Goal: Task Accomplishment & Management: Manage account settings

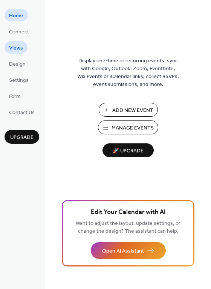
click at [17, 48] on span "Views" at bounding box center [16, 48] width 14 height 8
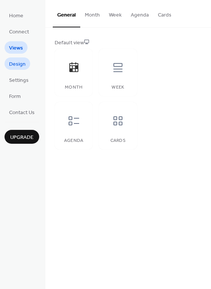
click at [15, 62] on span "Design" at bounding box center [17, 65] width 17 height 8
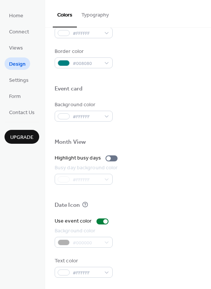
scroll to position [322, 0]
click at [108, 159] on div at bounding box center [108, 158] width 5 height 5
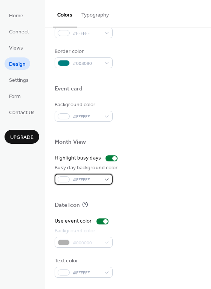
click at [108, 179] on div "#FFFFFF" at bounding box center [84, 179] width 58 height 11
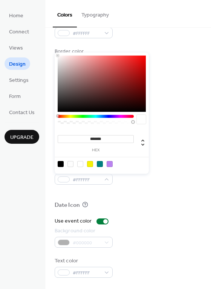
click at [101, 165] on div at bounding box center [100, 164] width 6 height 6
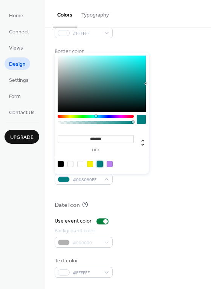
click at [79, 116] on div at bounding box center [96, 116] width 76 height 3
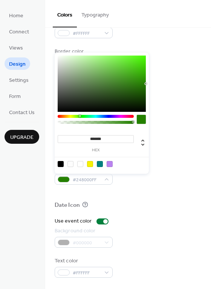
click at [133, 63] on div at bounding box center [102, 84] width 88 height 56
type input "*******"
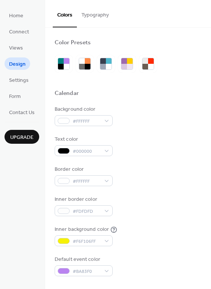
scroll to position [0, 0]
click at [26, 80] on span "Settings" at bounding box center [19, 81] width 20 height 8
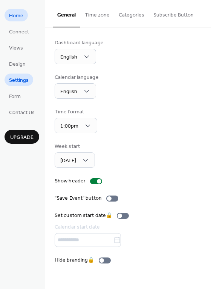
click at [16, 15] on span "Home" at bounding box center [16, 16] width 14 height 8
